Goal: Find specific page/section: Find specific page/section

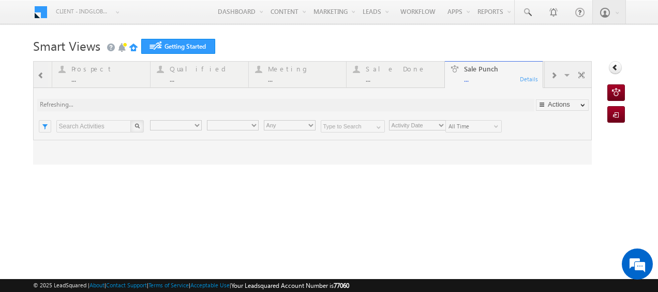
type input "Any Owner"
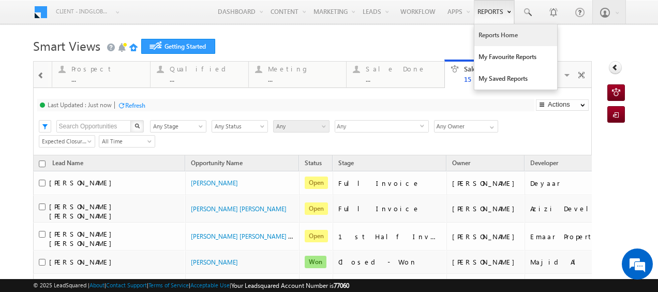
click at [496, 40] on link "Reports Home" at bounding box center [515, 35] width 83 height 22
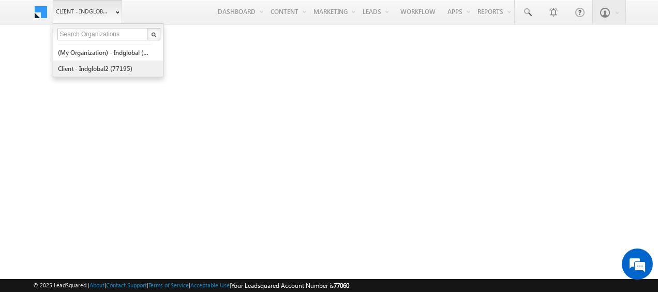
click at [89, 67] on link "Client - indglobal2 (77195)" at bounding box center [104, 68] width 95 height 16
